Goal: Task Accomplishment & Management: Use online tool/utility

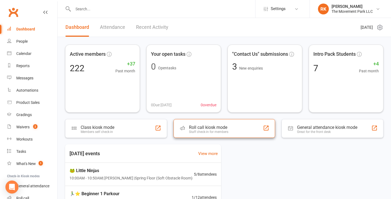
click at [227, 131] on div "Staff check-in for members" at bounding box center [208, 132] width 39 height 4
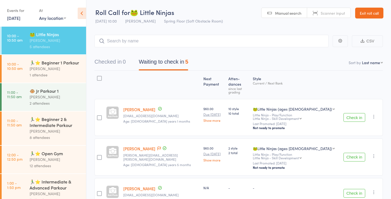
click at [51, 67] on div "[PERSON_NAME]" at bounding box center [56, 68] width 52 height 6
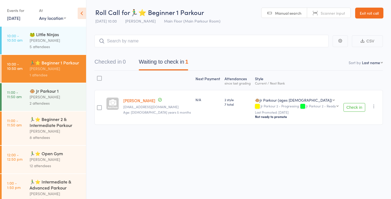
click at [49, 126] on div "🏃‍♂️⭐ Beginner 2 & Intermediate Parkour" at bounding box center [56, 122] width 52 height 12
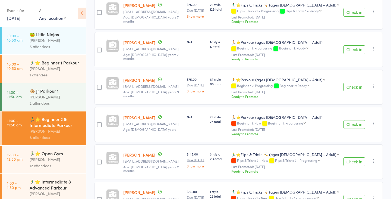
scroll to position [213, 0]
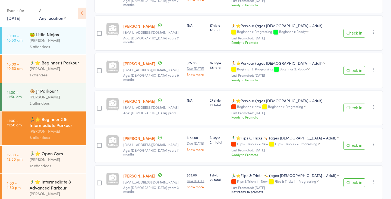
click at [54, 155] on div "🏃‍♂️⭐ Open Gym" at bounding box center [56, 153] width 52 height 6
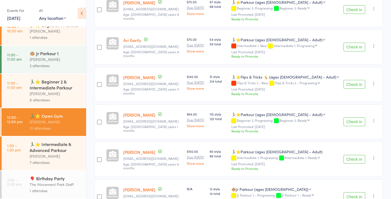
scroll to position [359, 0]
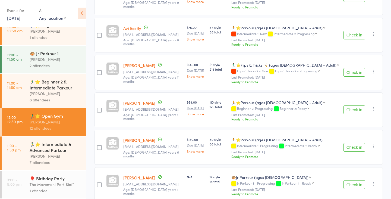
click at [53, 157] on div "[PERSON_NAME]" at bounding box center [56, 156] width 52 height 6
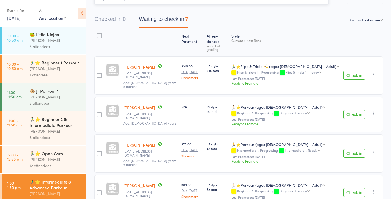
scroll to position [42, 0]
click at [49, 72] on div "1 attendee" at bounding box center [56, 75] width 52 height 6
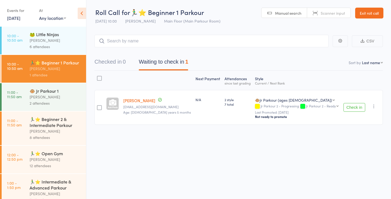
click at [54, 99] on div "[PERSON_NAME]" at bounding box center [56, 97] width 52 height 6
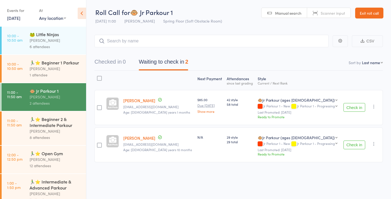
click at [48, 67] on div "[PERSON_NAME]" at bounding box center [56, 68] width 52 height 6
